Goal: Transaction & Acquisition: Book appointment/travel/reservation

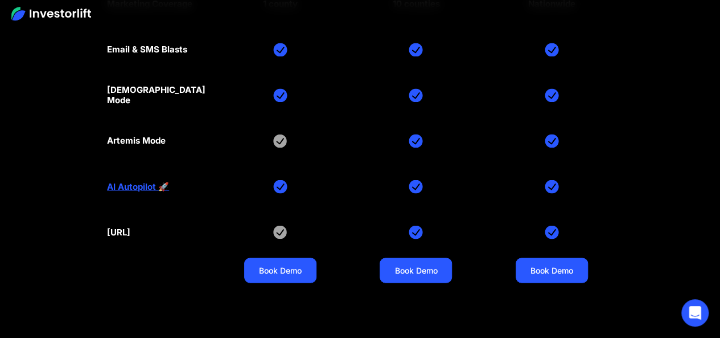
scroll to position [5239, 0]
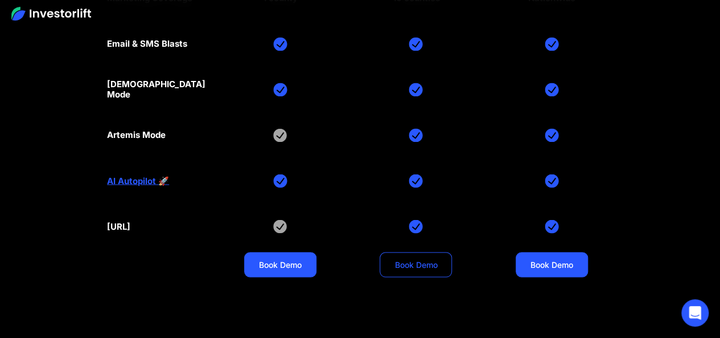
click at [411, 252] on link "Book Demo" at bounding box center [416, 264] width 72 height 25
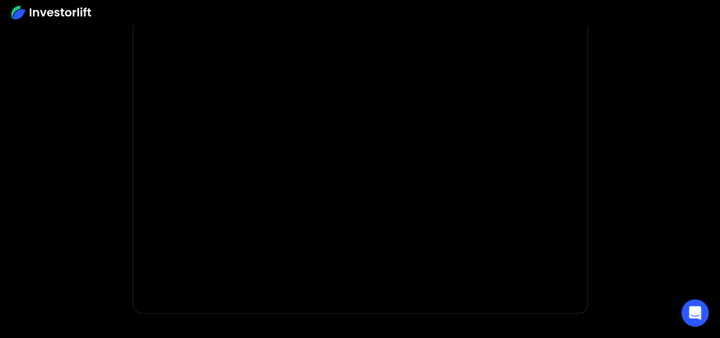
scroll to position [155, 0]
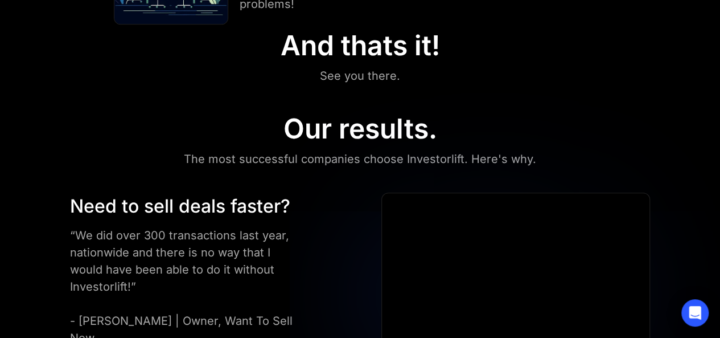
scroll to position [569, 0]
